Goal: Book appointment/travel/reservation

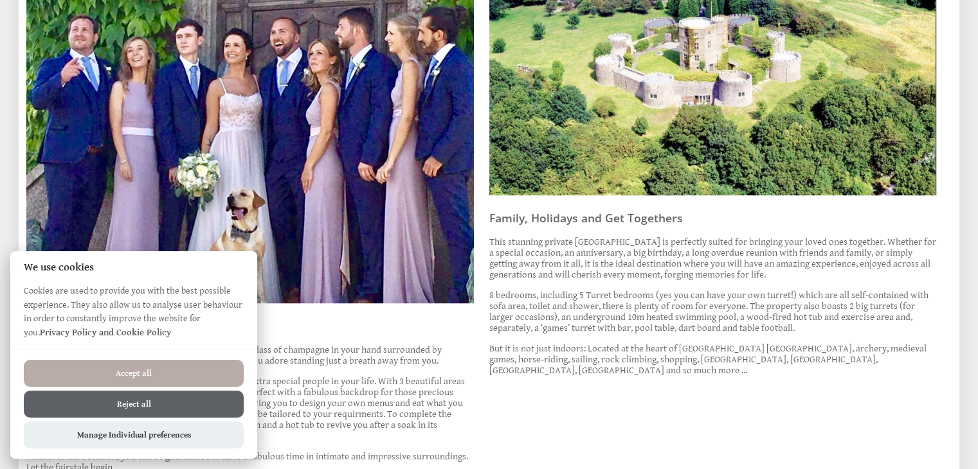
scroll to position [676, 0]
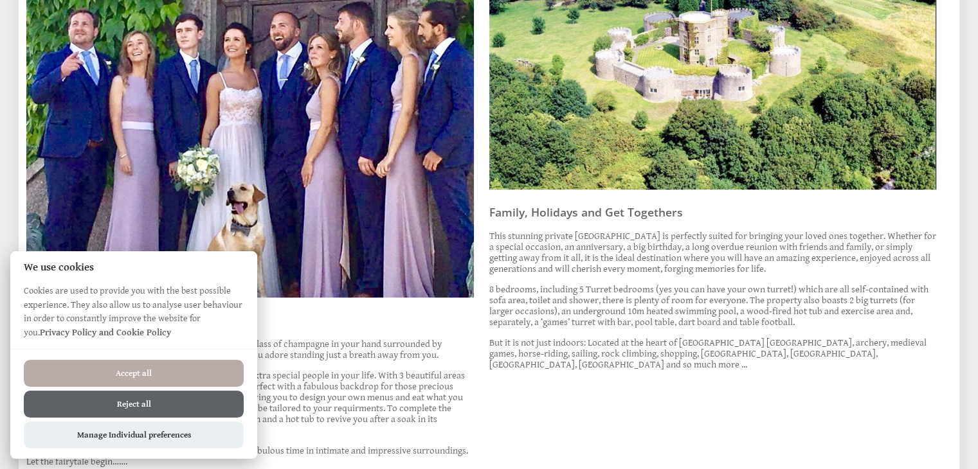
click at [186, 370] on button "Accept all" at bounding box center [134, 373] width 220 height 27
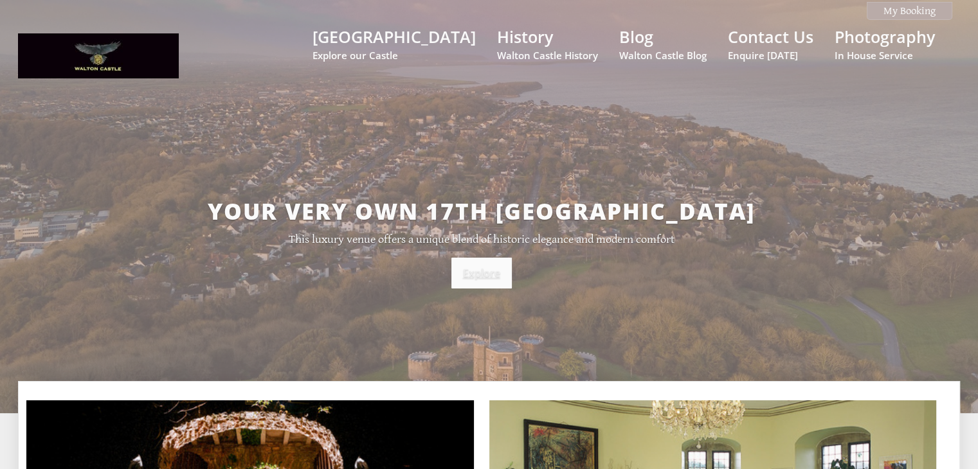
click at [483, 273] on link "Explore" at bounding box center [481, 273] width 60 height 31
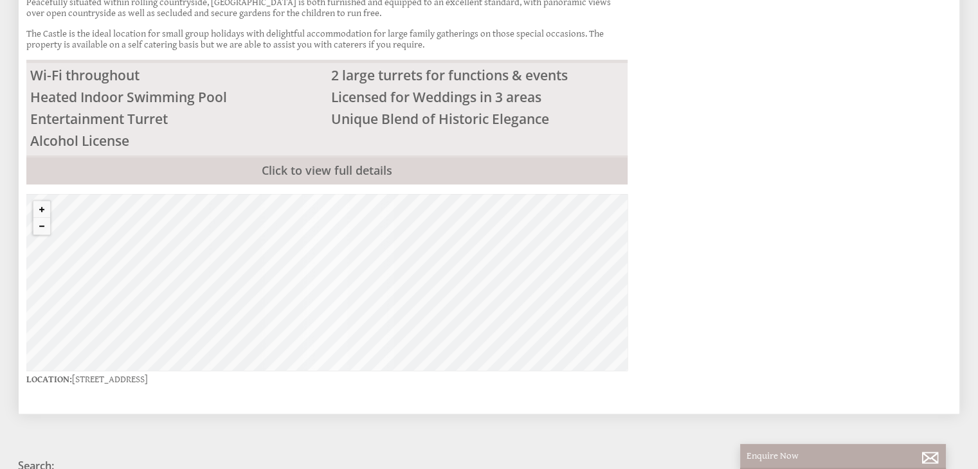
scroll to position [545, 0]
click at [325, 155] on link "Click to view full details" at bounding box center [326, 169] width 601 height 29
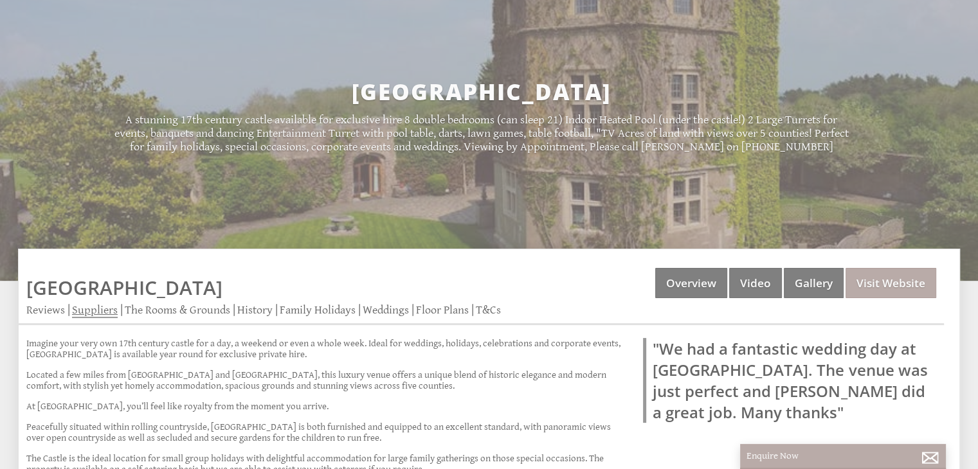
scroll to position [216, 0]
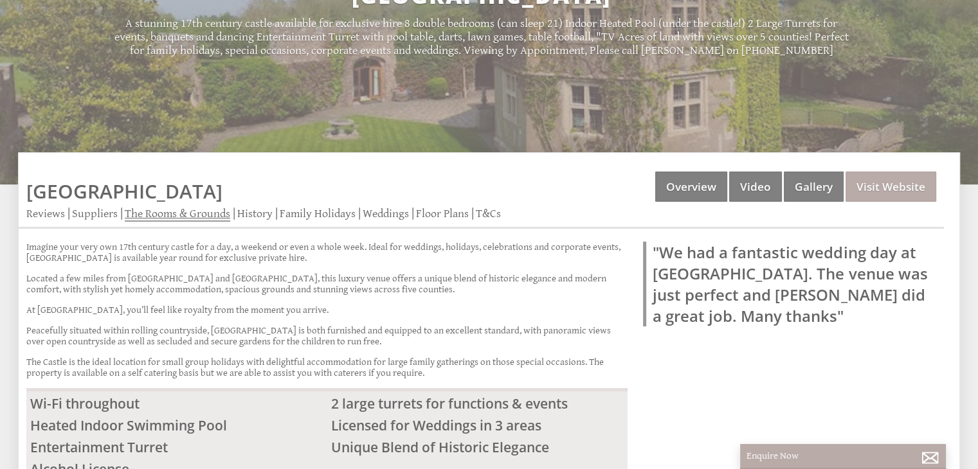
click at [183, 220] on link "The Rooms & Grounds" at bounding box center [177, 214] width 105 height 15
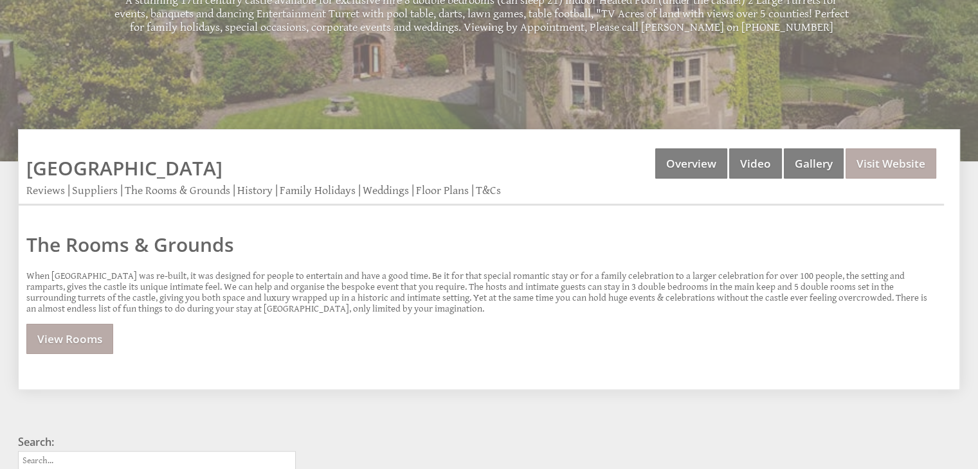
scroll to position [365, 0]
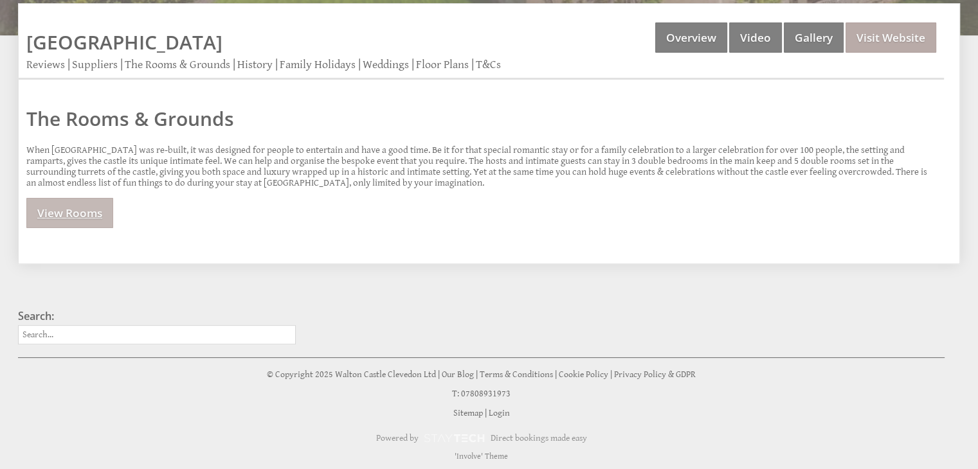
click at [97, 222] on link "View Rooms" at bounding box center [69, 213] width 87 height 30
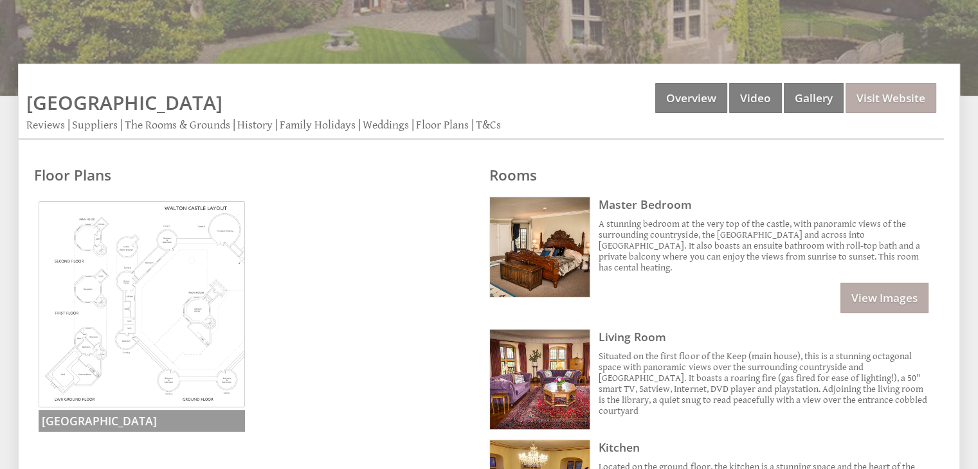
scroll to position [305, 0]
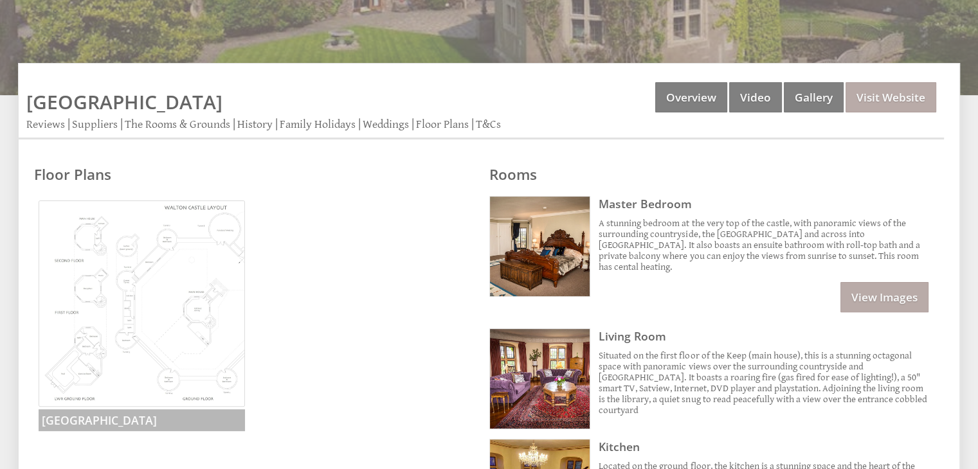
click at [158, 304] on img at bounding box center [142, 304] width 206 height 206
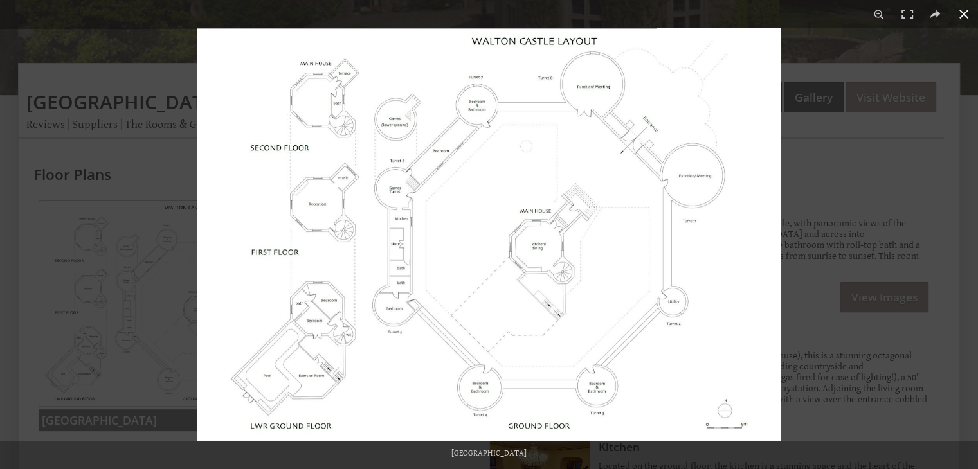
click at [820, 61] on div at bounding box center [686, 262] width 978 height 469
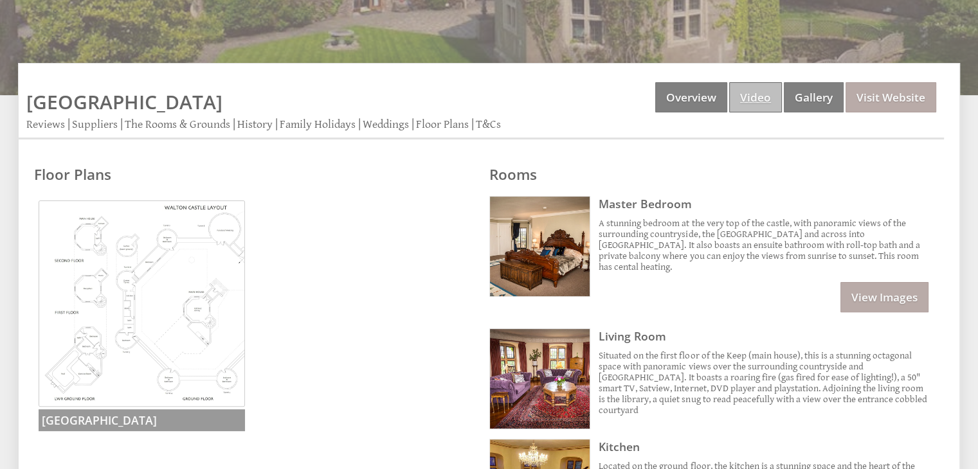
click at [759, 98] on link "Video" at bounding box center [755, 97] width 53 height 30
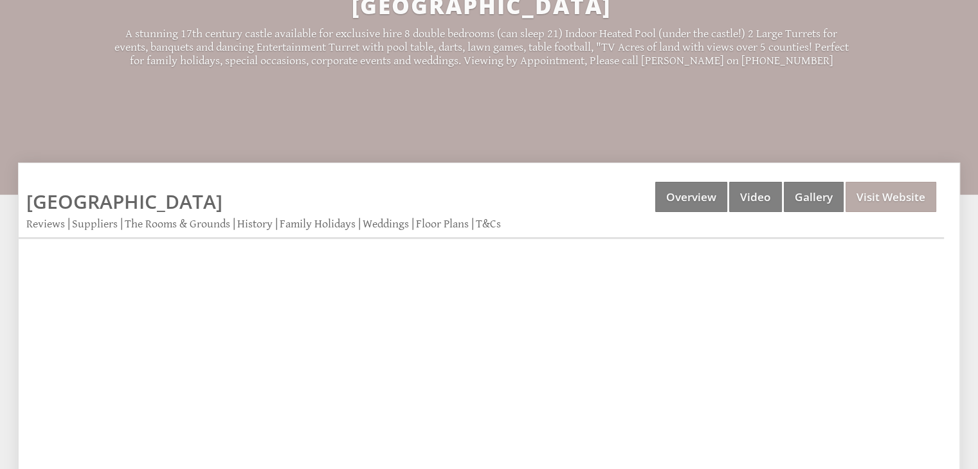
scroll to position [204, 0]
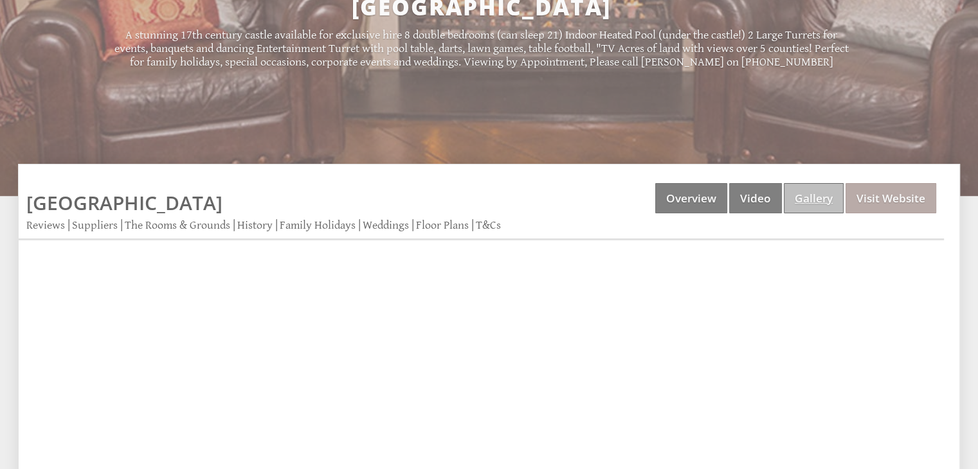
click at [808, 210] on link "Gallery" at bounding box center [814, 198] width 60 height 30
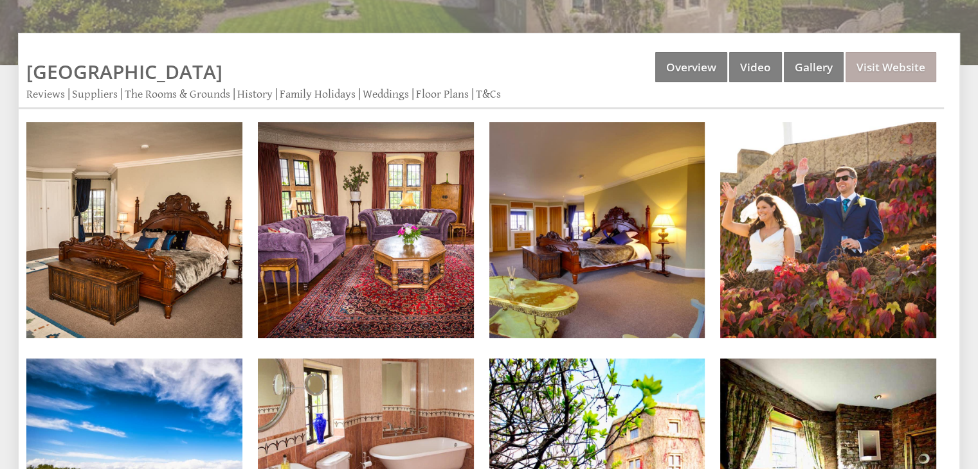
scroll to position [334, 0]
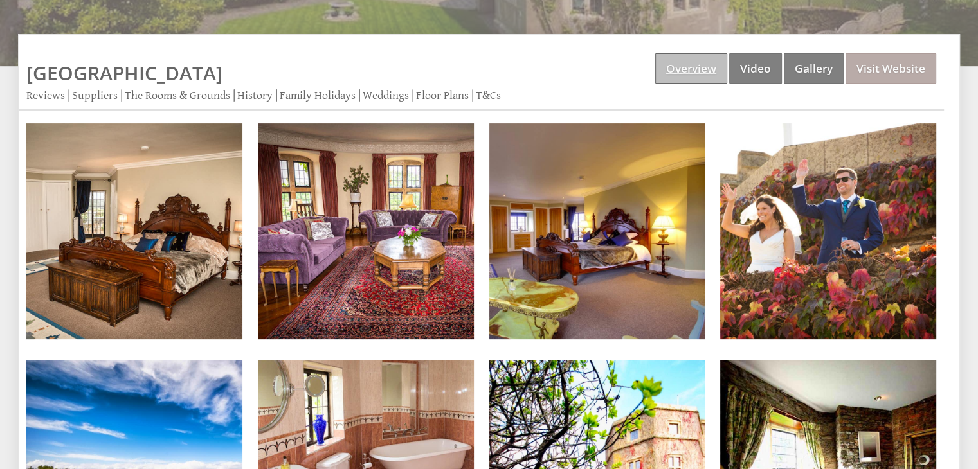
click at [674, 77] on link "Overview" at bounding box center [691, 68] width 72 height 30
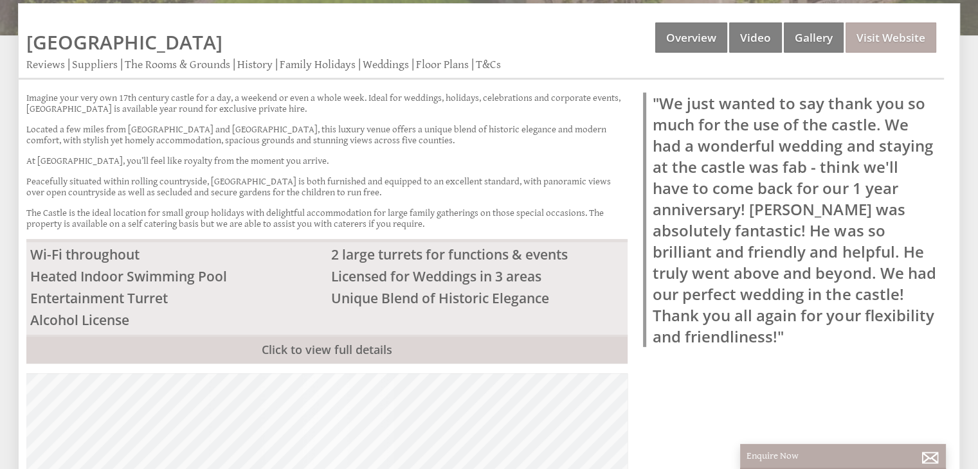
scroll to position [216, 0]
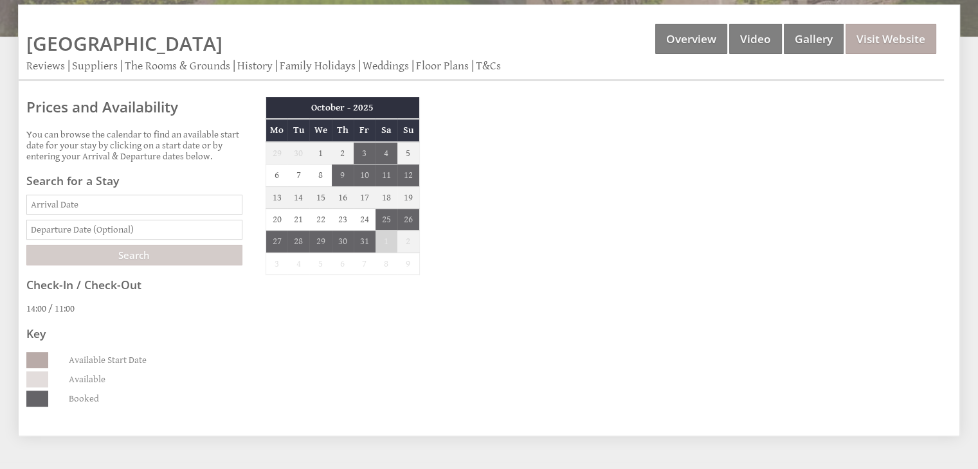
scroll to position [355, 0]
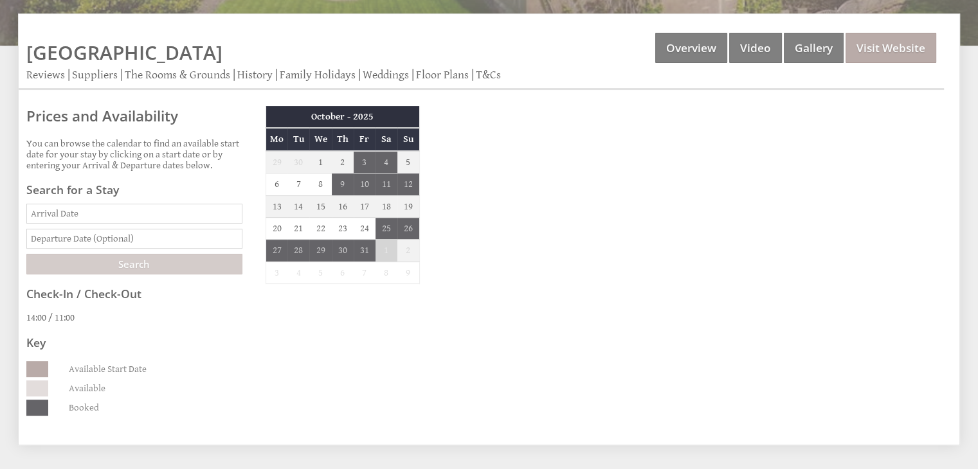
click at [411, 119] on th "October - 2025" at bounding box center [343, 117] width 154 height 22
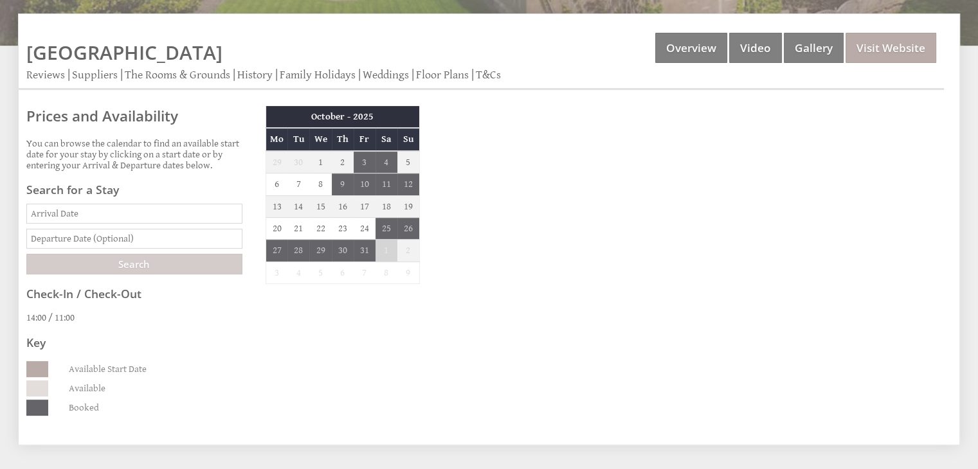
click at [330, 125] on th "October - 2025" at bounding box center [343, 117] width 154 height 22
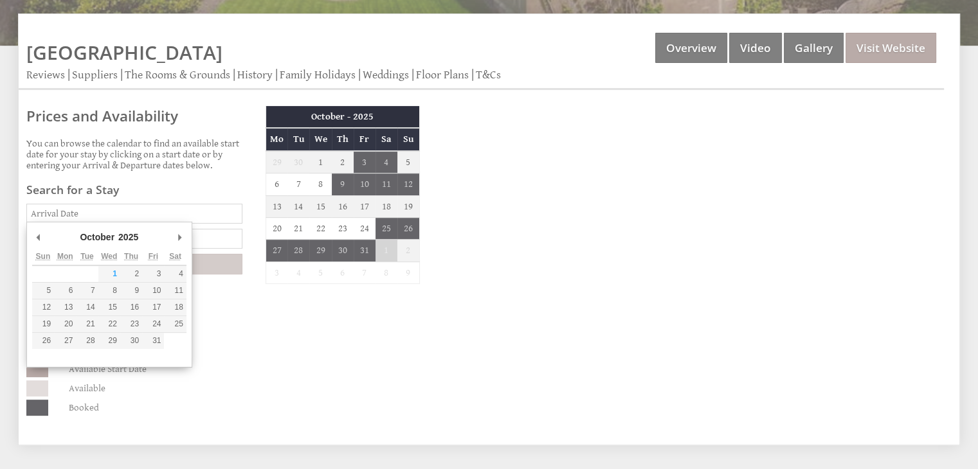
click at [136, 208] on input "Date" at bounding box center [134, 214] width 216 height 20
type input "17/12/2025"
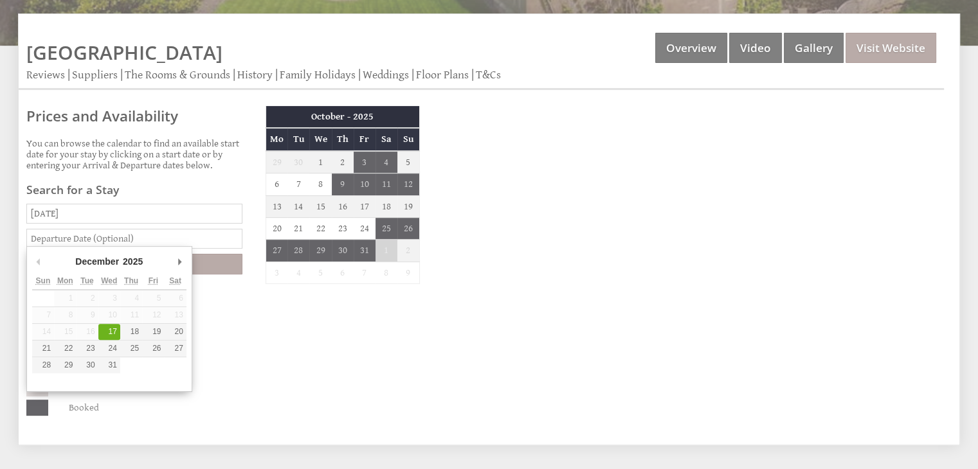
click at [162, 229] on input "text" at bounding box center [134, 239] width 216 height 20
type input "20/12/2025"
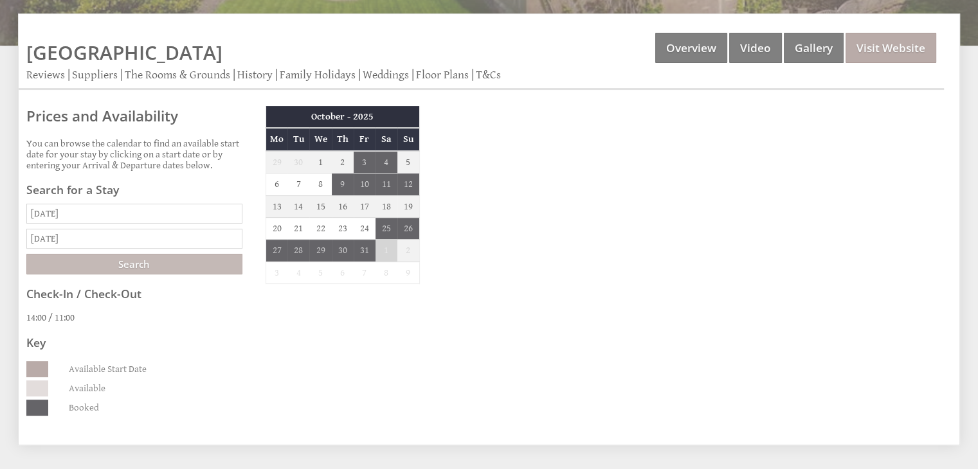
click at [197, 266] on input "Search" at bounding box center [134, 264] width 216 height 21
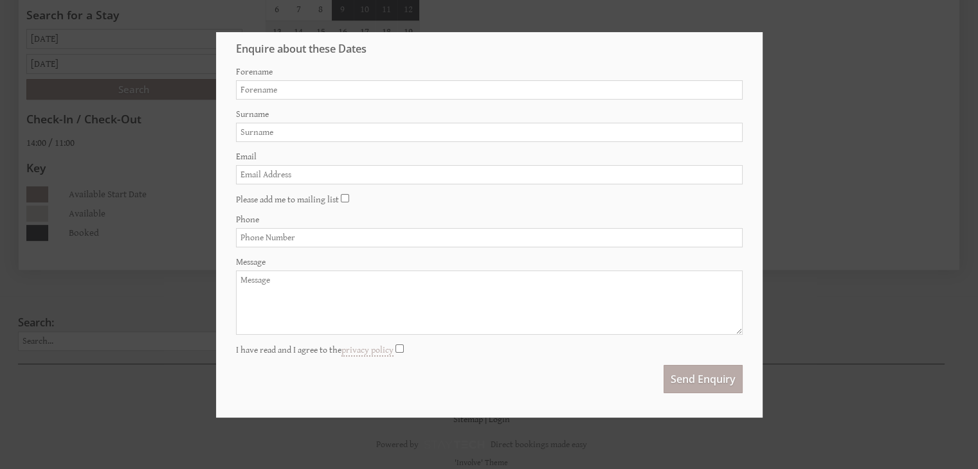
scroll to position [533, 0]
click at [176, 304] on div at bounding box center [489, 234] width 978 height 469
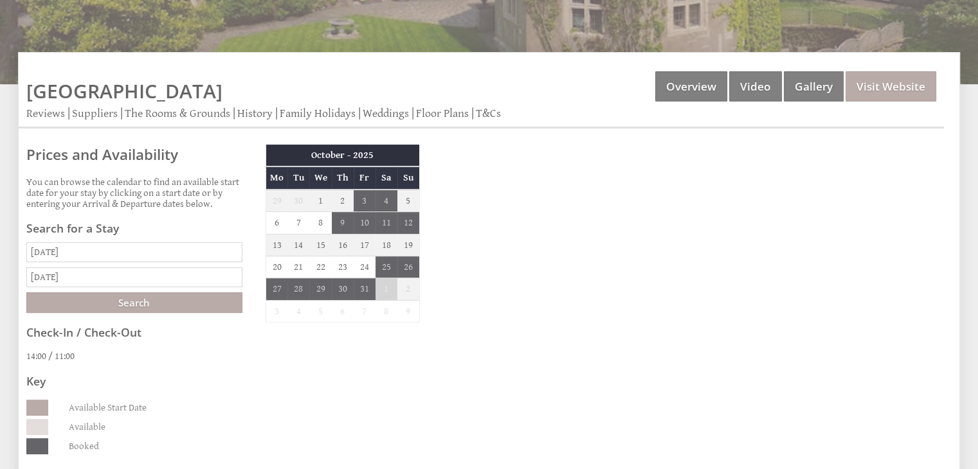
scroll to position [309, 0]
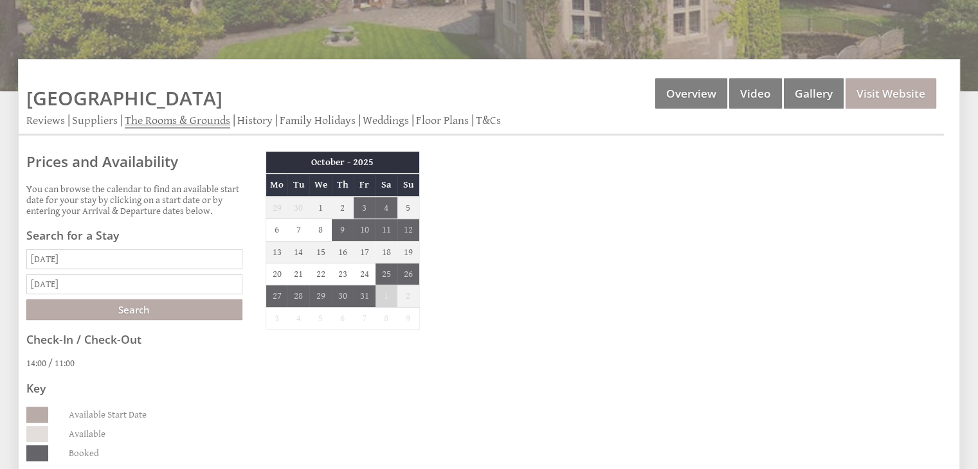
click at [211, 118] on link "The Rooms & Grounds" at bounding box center [177, 121] width 105 height 15
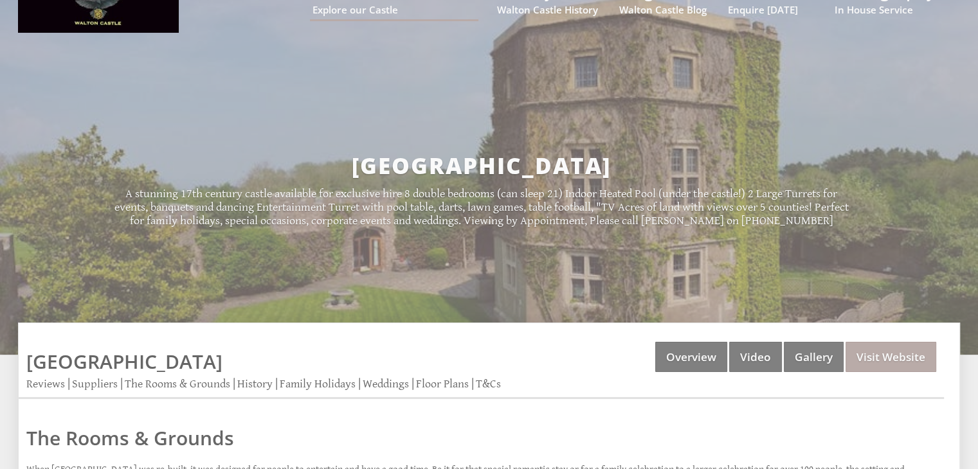
scroll to position [44, 0]
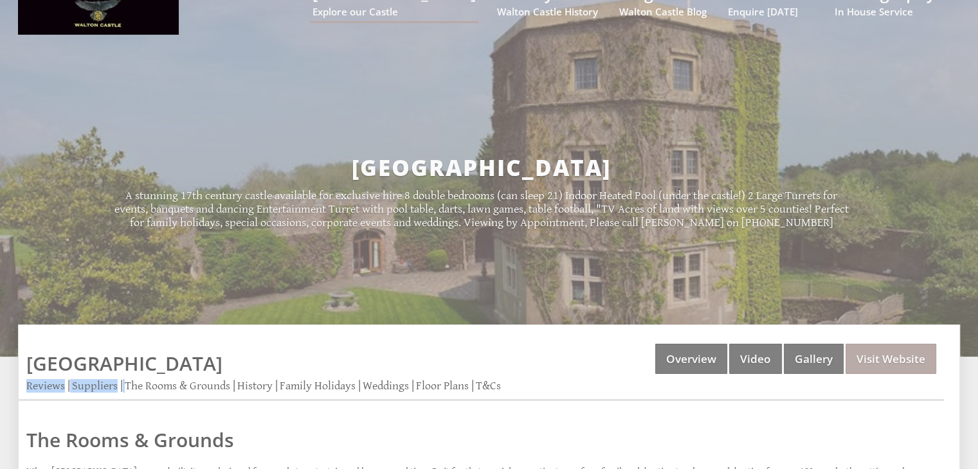
drag, startPoint x: 21, startPoint y: 364, endPoint x: 169, endPoint y: 352, distance: 149.0
click at [169, 352] on div "Properties Walton Castle Overview Video Gallery Visit Website Reviews Suppliers…" at bounding box center [481, 372] width 925 height 57
drag, startPoint x: 169, startPoint y: 352, endPoint x: 4, endPoint y: 369, distance: 166.1
click at [4, 369] on div "Properties Walton Castle Overview Video Gallery Visit Website Reviews Suppliers…" at bounding box center [489, 455] width 978 height 261
